Goal: Check status

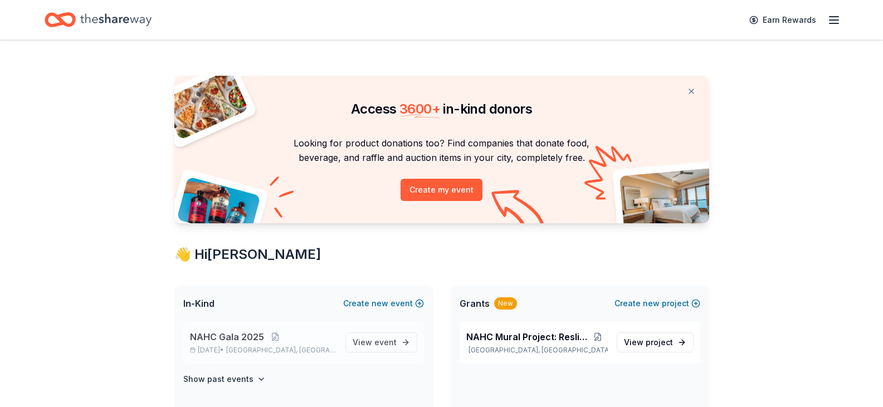
click at [307, 323] on div "NAHC Gala [DATE], 2025 • [GEOGRAPHIC_DATA], [GEOGRAPHIC_DATA] View event" at bounding box center [303, 342] width 241 height 42
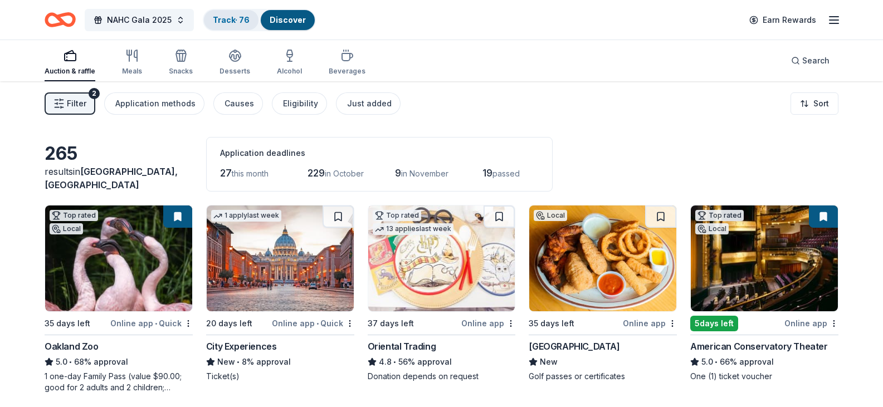
click at [224, 18] on link "Track · 76" at bounding box center [231, 19] width 37 height 9
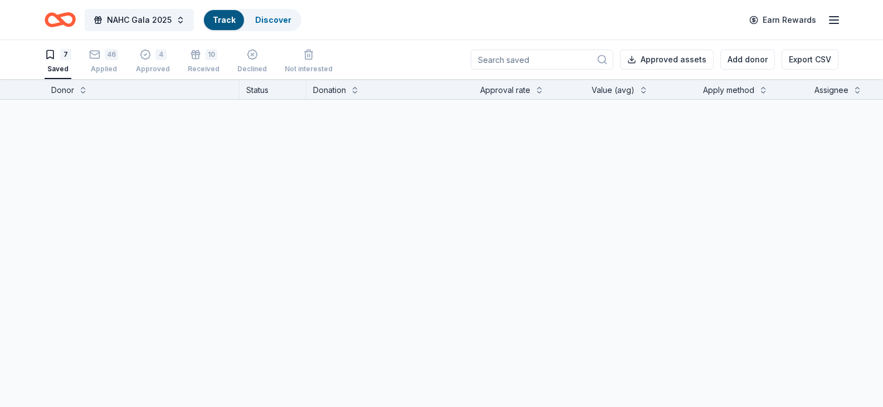
scroll to position [1, 0]
click at [224, 18] on link "Track" at bounding box center [224, 19] width 22 height 9
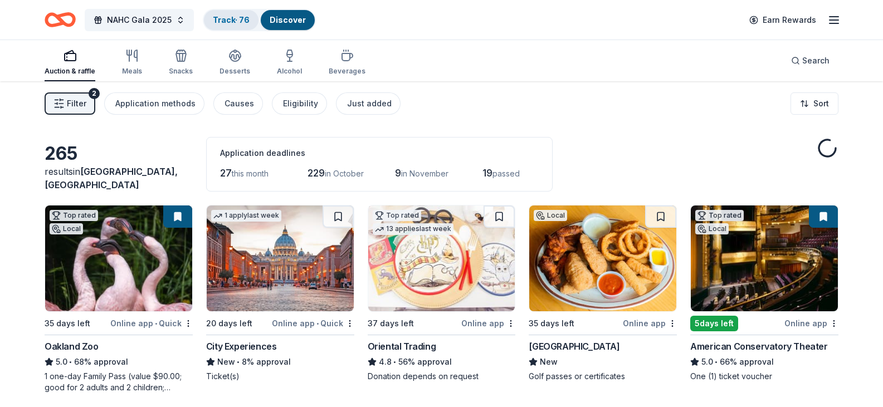
click at [236, 17] on link "Track · 76" at bounding box center [231, 19] width 37 height 9
click at [225, 25] on div "Track · 76" at bounding box center [231, 20] width 55 height 20
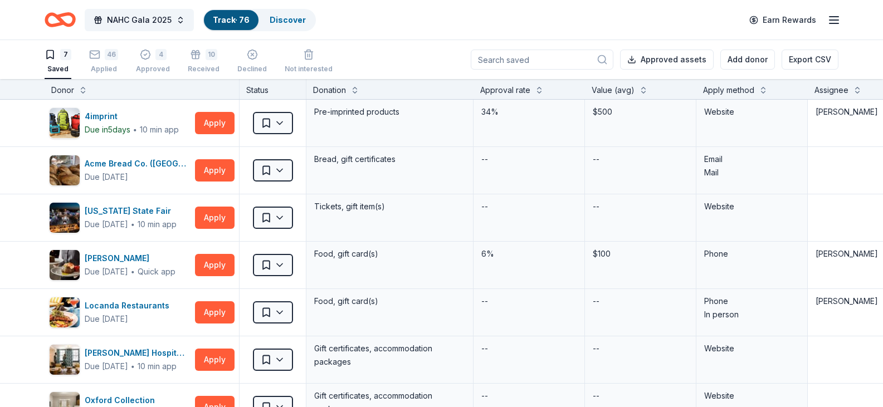
scroll to position [1, 0]
click at [220, 22] on link "Track · 76" at bounding box center [231, 19] width 37 height 9
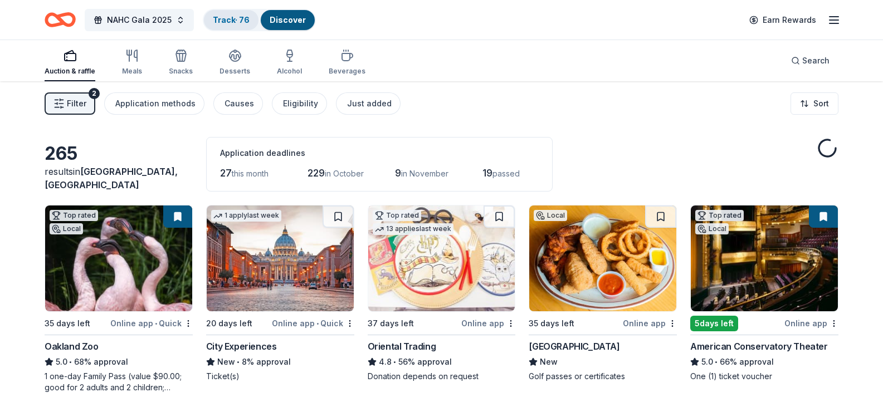
click at [226, 20] on link "Track · 76" at bounding box center [231, 19] width 37 height 9
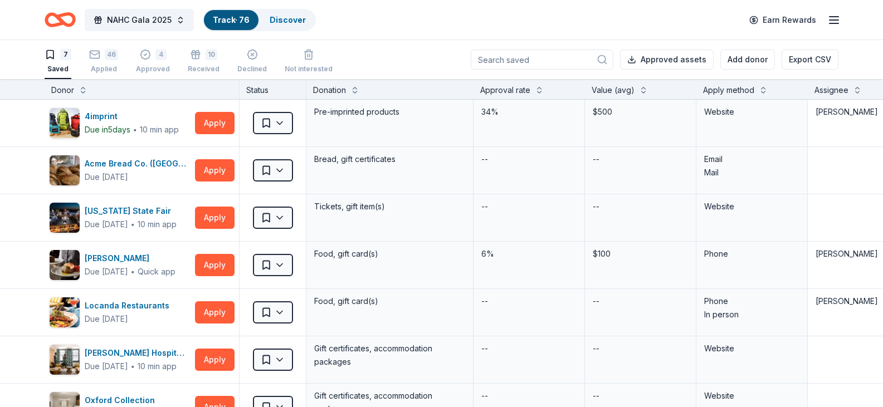
scroll to position [1, 0]
click at [116, 57] on div "46" at bounding box center [111, 53] width 13 height 11
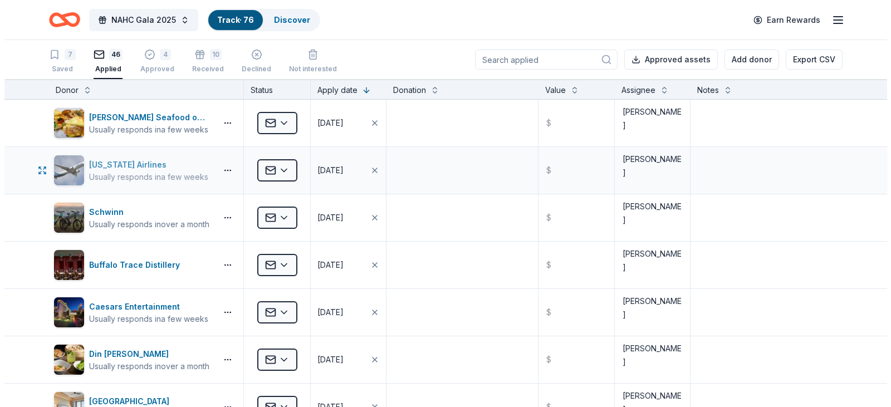
scroll to position [1484, 0]
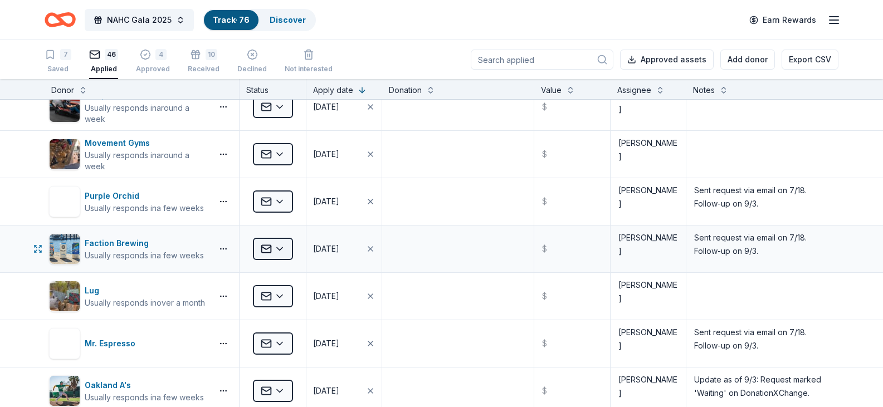
click at [274, 256] on html "NAHC Gala 2025 Track · 76 Discover Earn Rewards 7 Saved 46 Applied 4 Approved 1…" at bounding box center [441, 203] width 883 height 407
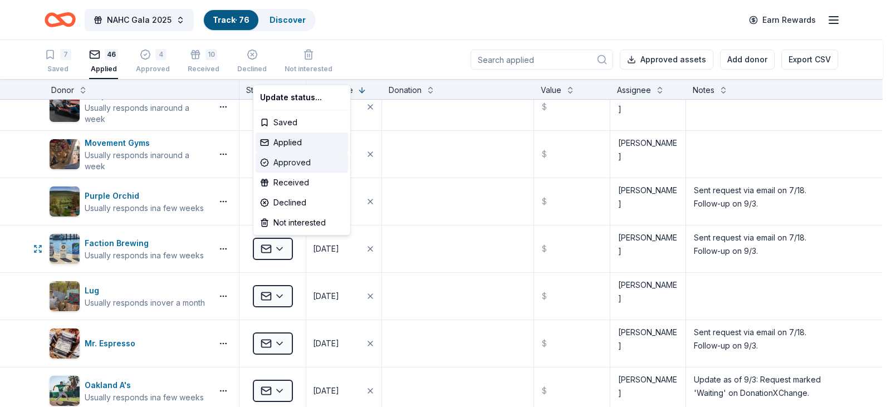
click at [291, 165] on div "Approved" at bounding box center [302, 163] width 92 height 20
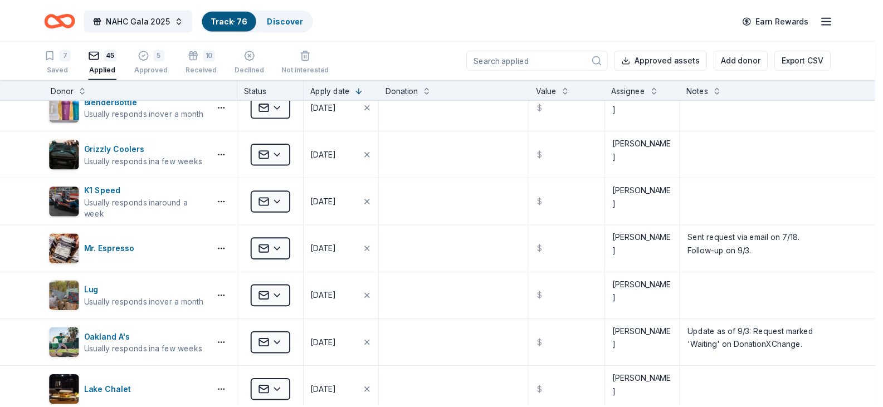
scroll to position [1200, 0]
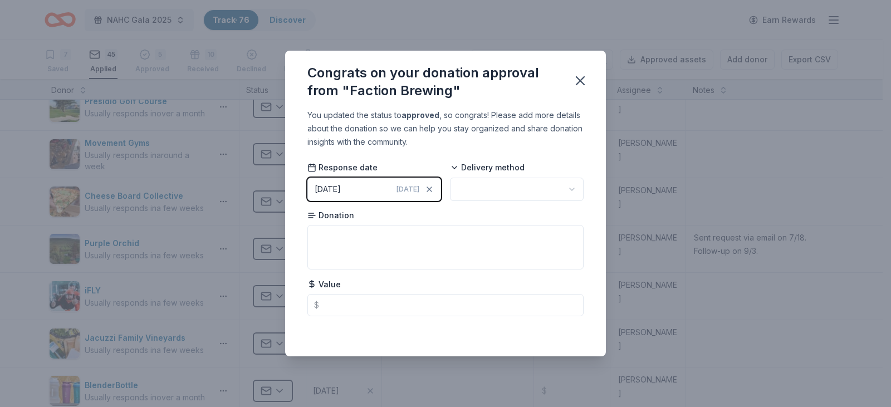
click at [563, 184] on html "NAHC Gala 2025 Track · 76 Discover Earn Rewards 7 Saved 45 Applied 5 Approved 1…" at bounding box center [445, 203] width 891 height 407
click at [581, 84] on icon "button" at bounding box center [581, 81] width 16 height 16
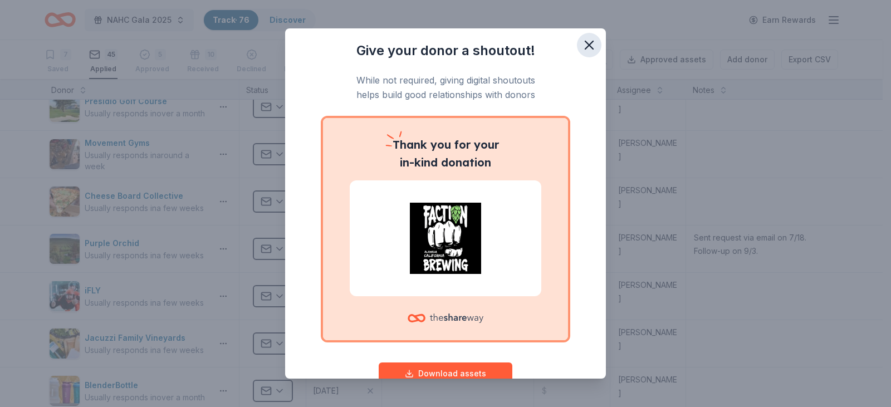
click at [577, 47] on button "button" at bounding box center [589, 45] width 25 height 25
